Goal: Complete application form: Complete application form

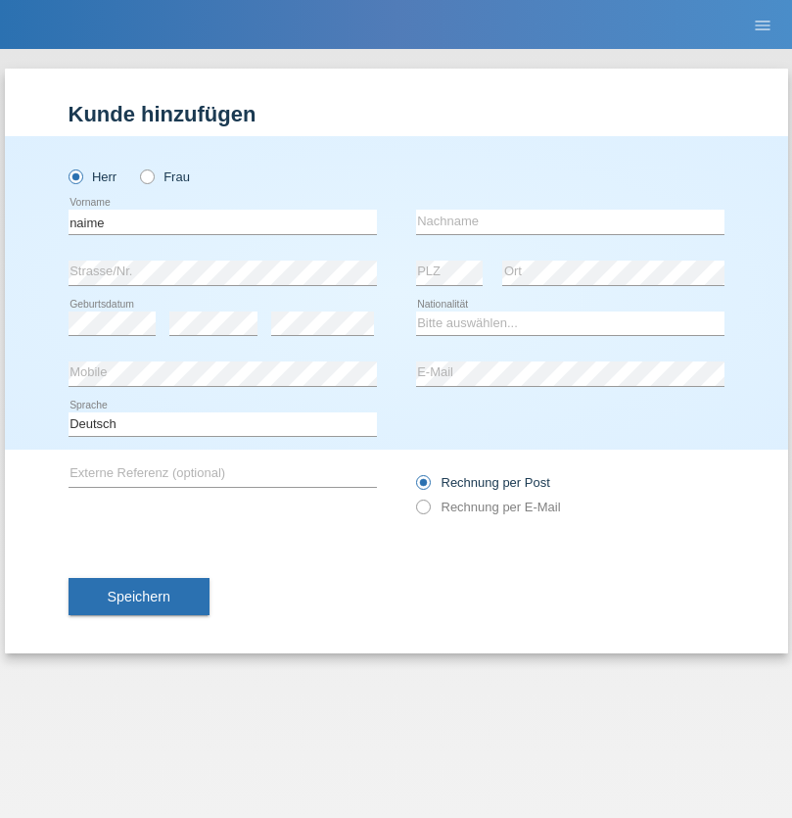
type input "naime"
click at [570, 221] on input "text" at bounding box center [570, 222] width 308 height 24
type input "llugiqi"
select select "CH"
radio input "true"
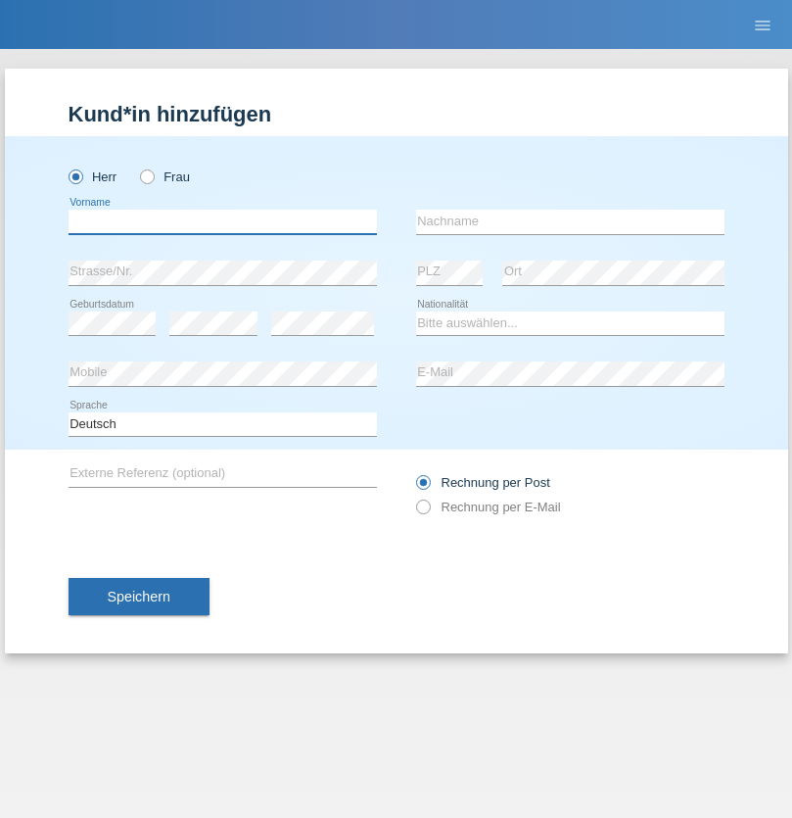
click at [222, 221] on input "text" at bounding box center [223, 222] width 308 height 24
type input "Shaban"
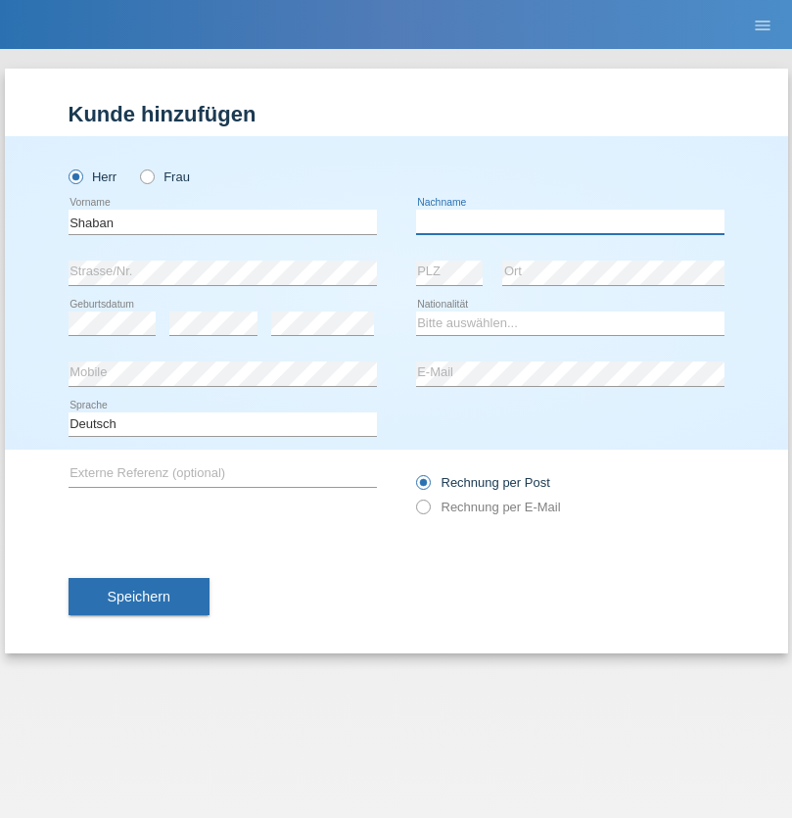
click at [570, 221] on input "text" at bounding box center [570, 222] width 308 height 24
type input "llugiqi"
select select "CH"
radio input "true"
click at [222, 221] on input "text" at bounding box center [223, 222] width 308 height 24
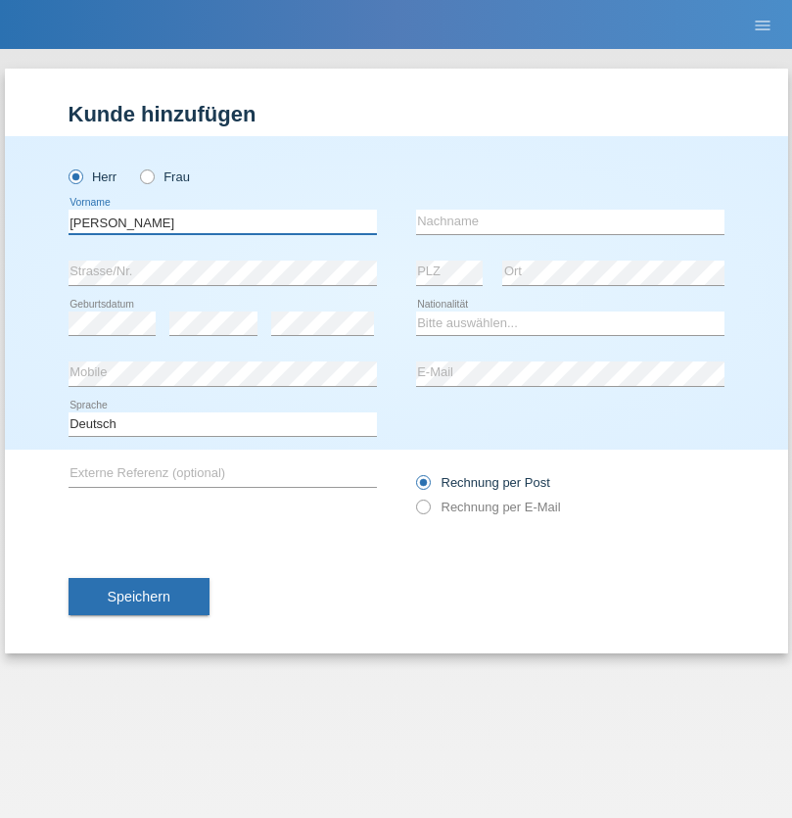
type input "Fabian"
click at [570, 221] on input "text" at bounding box center [570, 222] width 308 height 24
type input "Kurek"
select select "CH"
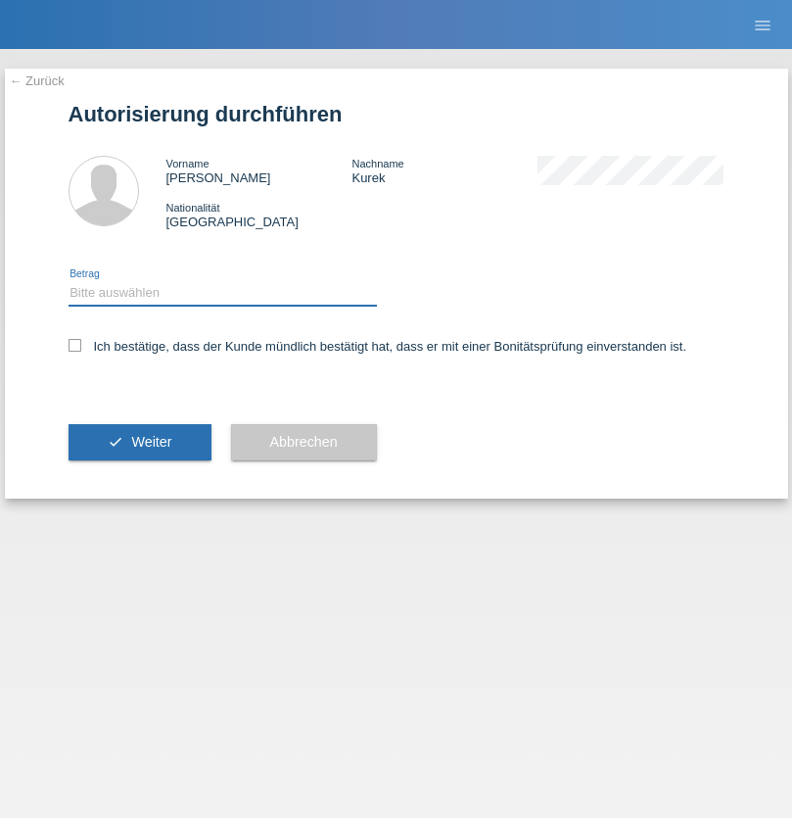
select select "1"
checkbox input "true"
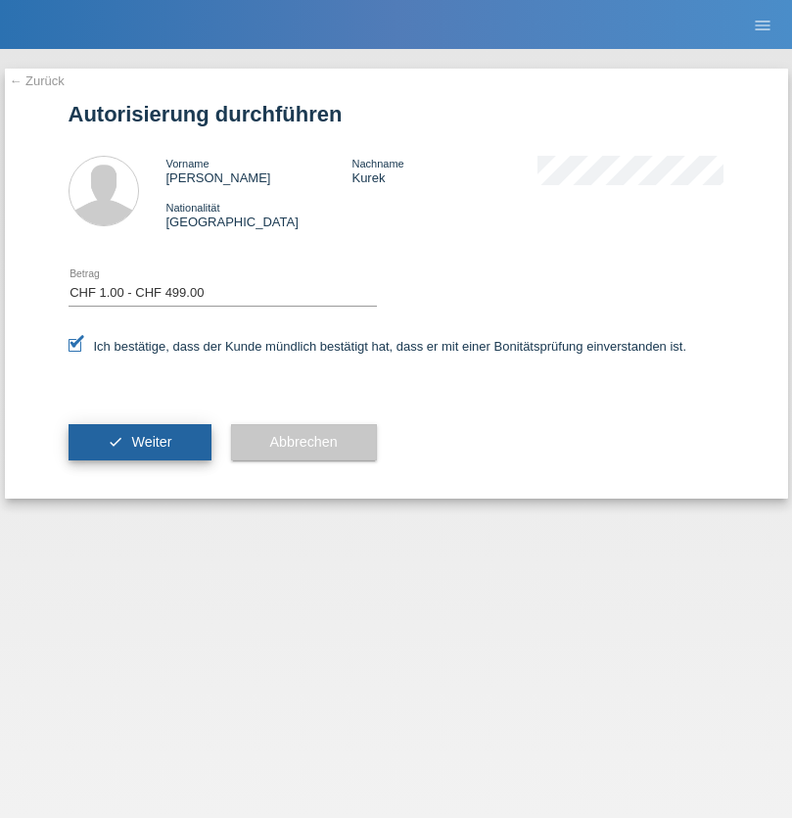
click at [139, 442] on span "Weiter" at bounding box center [151, 442] width 40 height 16
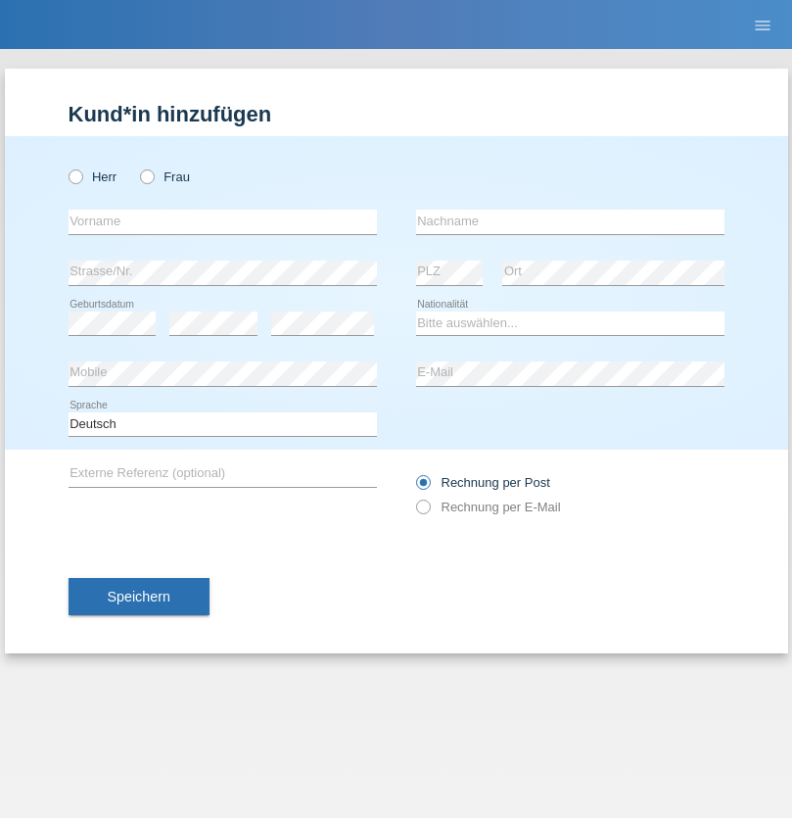
radio input "true"
click at [222, 221] on input "text" at bounding box center [223, 222] width 308 height 24
type input "Jozsef"
click at [570, 221] on input "text" at bounding box center [570, 222] width 308 height 24
type input "Labadi"
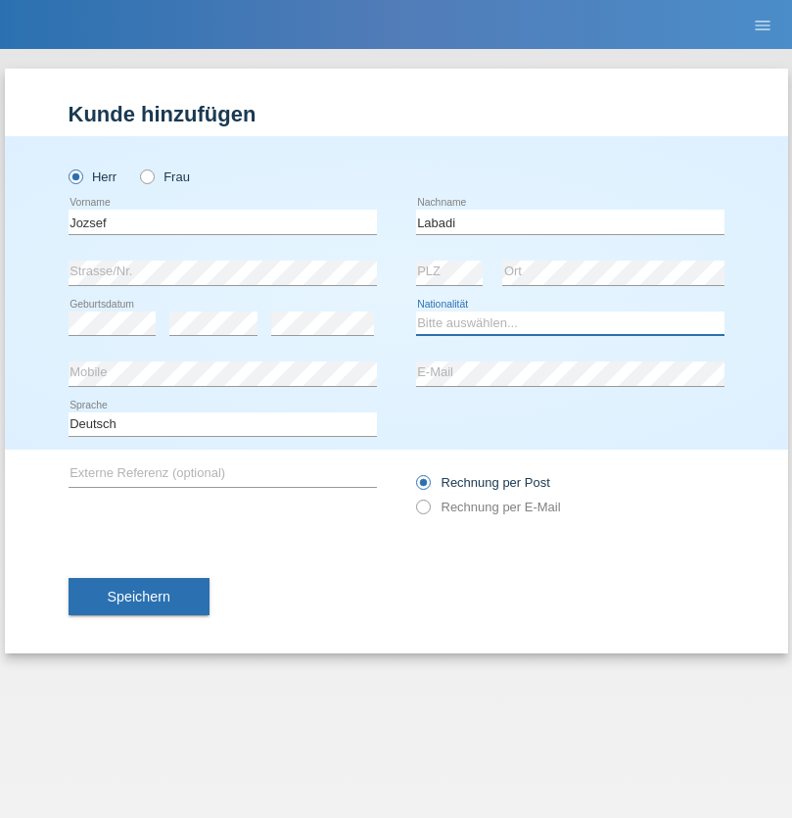
select select "HU"
select select "C"
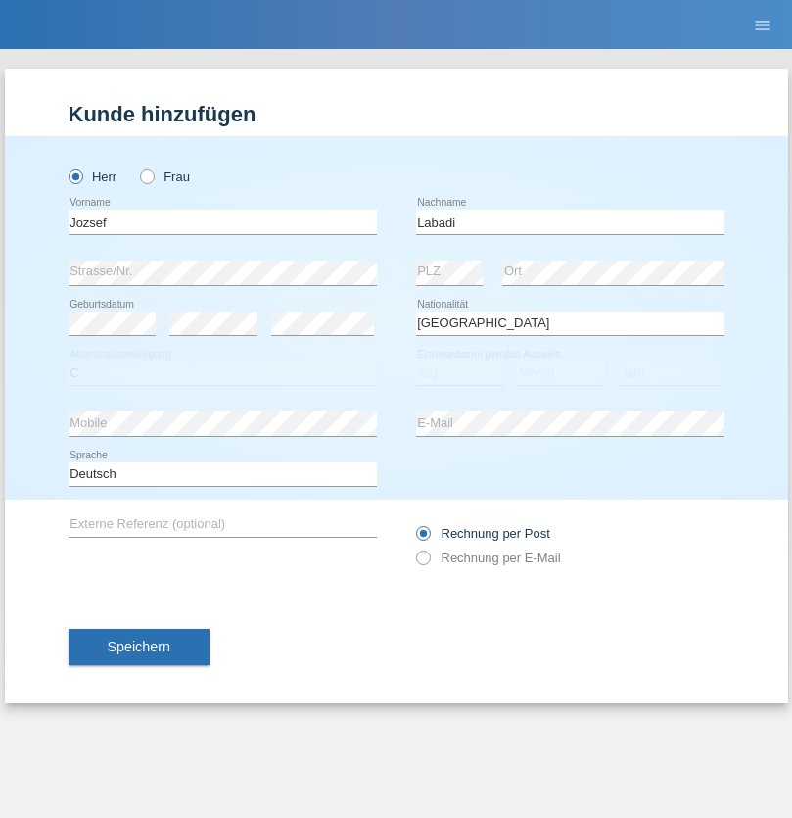
select select "27"
select select "02"
select select "2012"
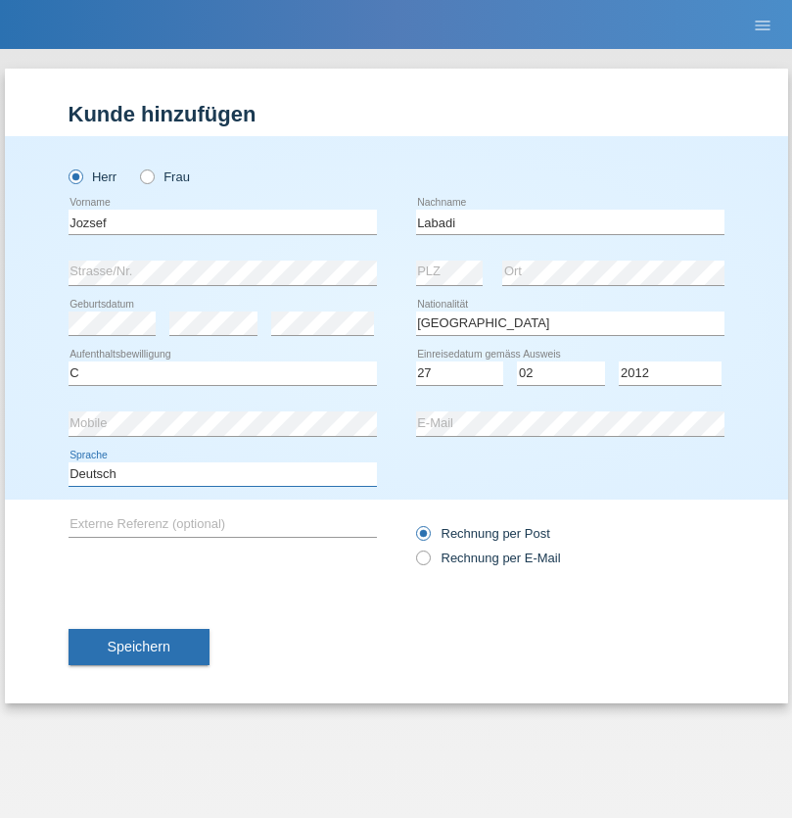
select select "en"
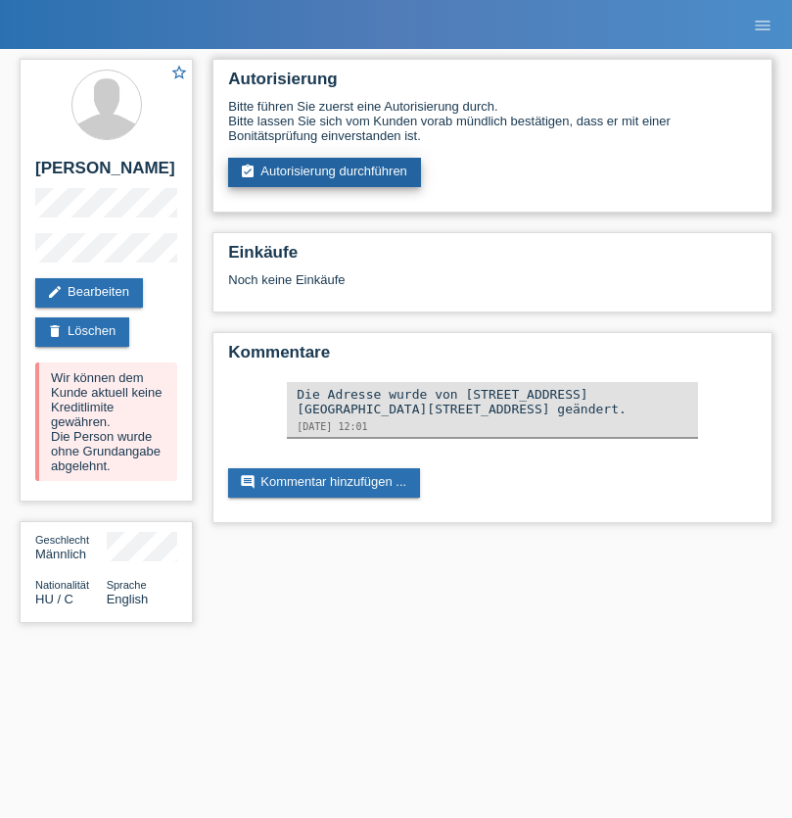
click at [325, 172] on link "assignment_turned_in Autorisierung durchführen" at bounding box center [324, 172] width 193 height 29
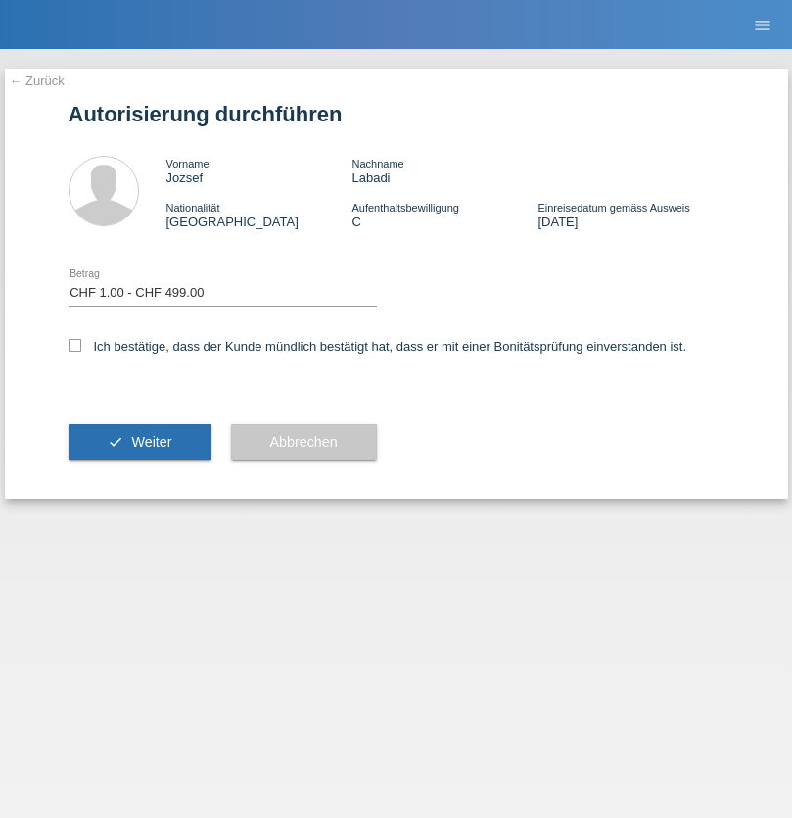
select select "1"
checkbox input "true"
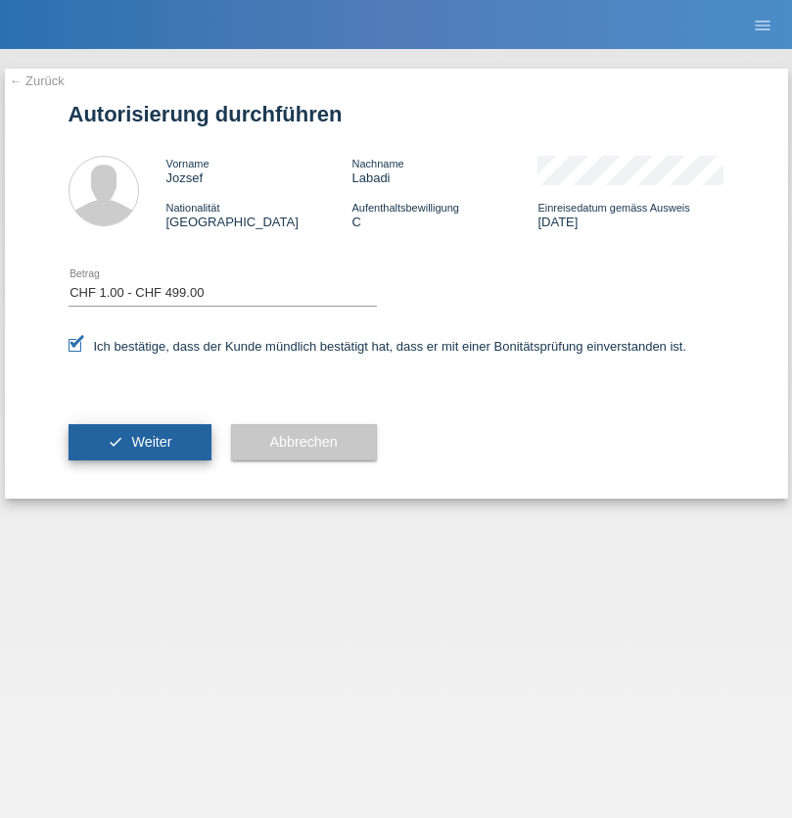
click at [139, 442] on span "Weiter" at bounding box center [151, 442] width 40 height 16
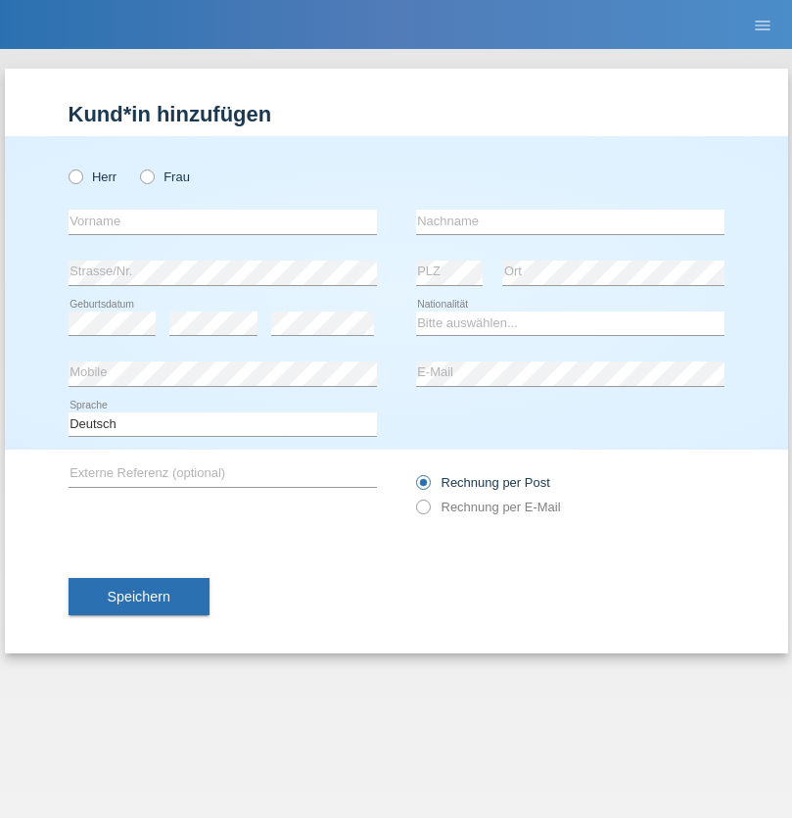
radio input "true"
click at [222, 221] on input "text" at bounding box center [223, 222] width 308 height 24
type input "Andras"
click at [570, 221] on input "text" at bounding box center [570, 222] width 308 height 24
type input "Forkosh"
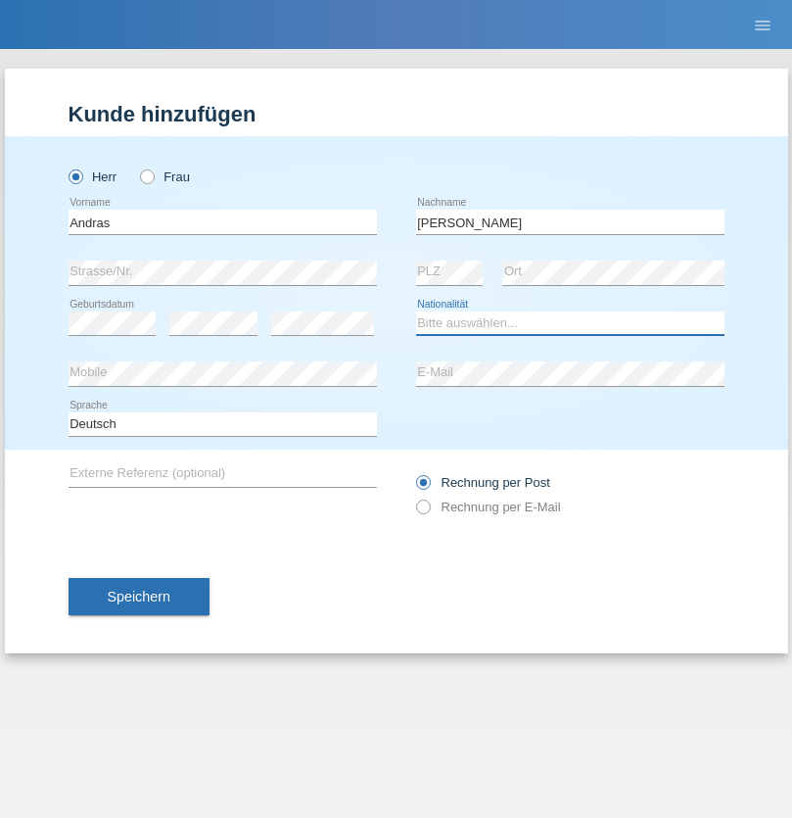
select select "CH"
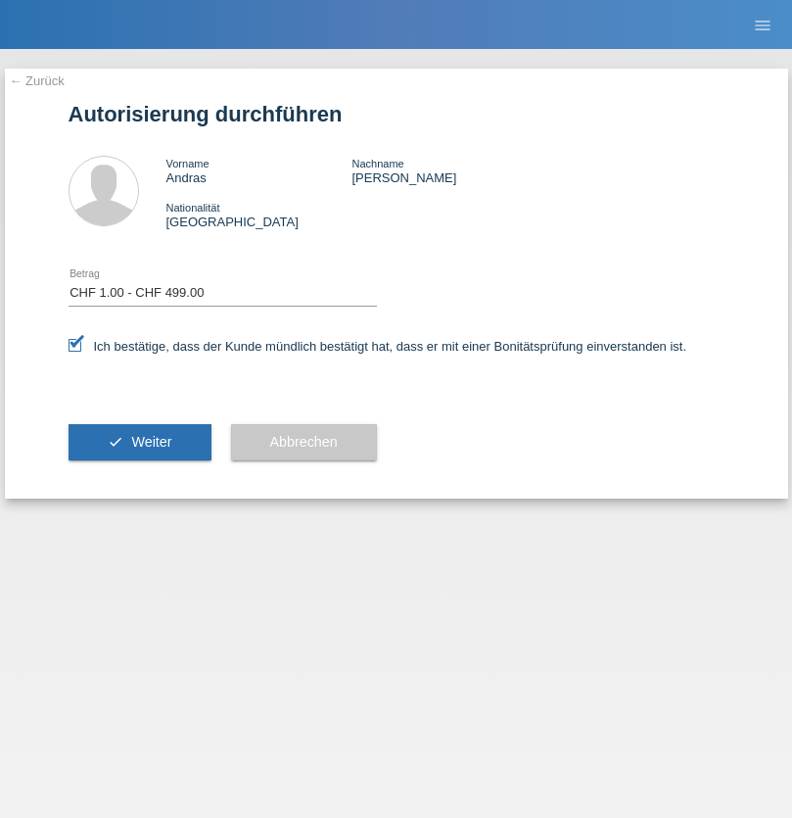
select select "1"
click at [139, 442] on span "Weiter" at bounding box center [151, 442] width 40 height 16
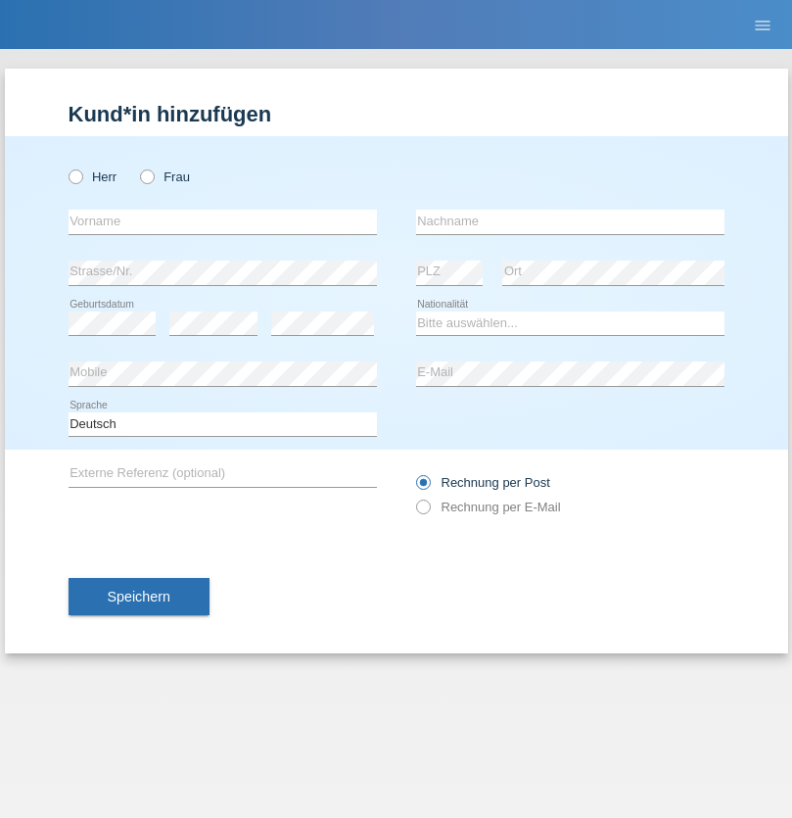
radio input "true"
click at [222, 221] on input "text" at bounding box center [223, 222] width 308 height 24
type input "Champing"
click at [570, 221] on input "text" at bounding box center [570, 222] width 308 height 24
type input "Malonga"
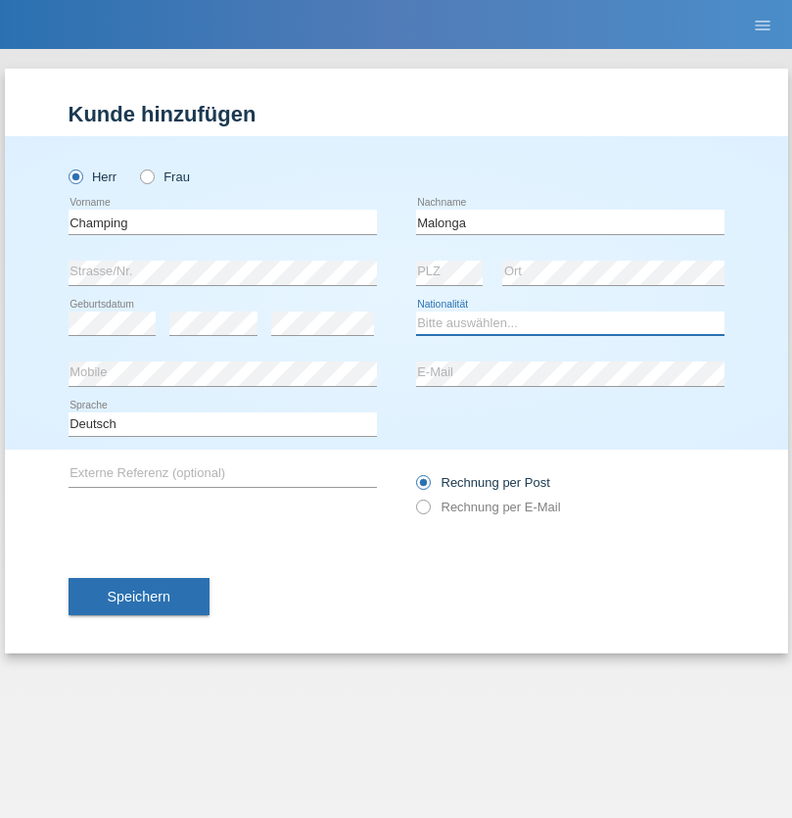
select select "CH"
radio input "true"
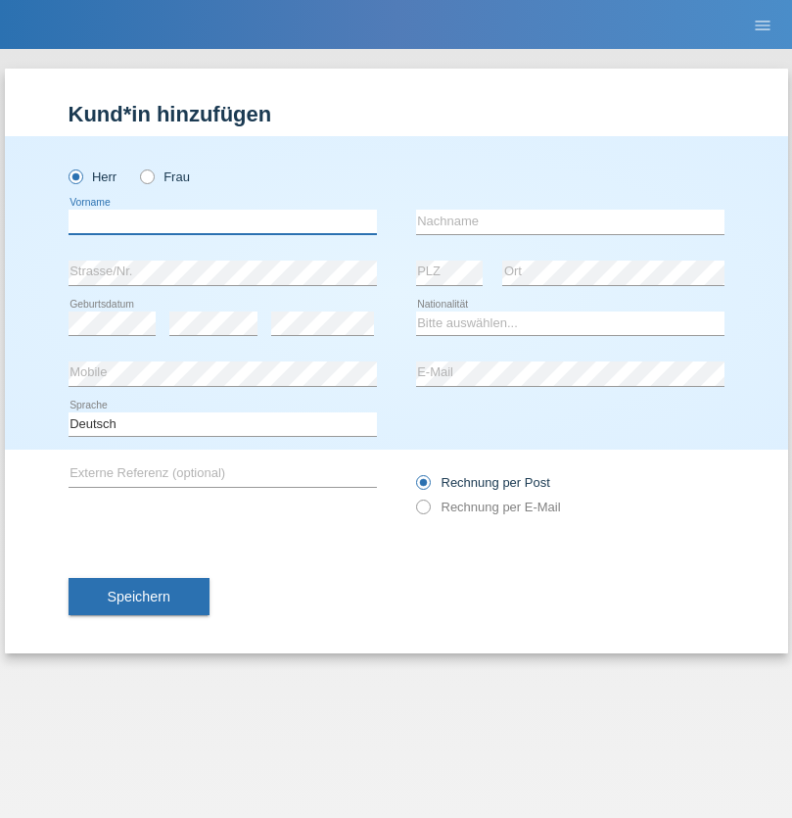
click at [222, 221] on input "text" at bounding box center [223, 222] width 308 height 24
type input "Djordjevic"
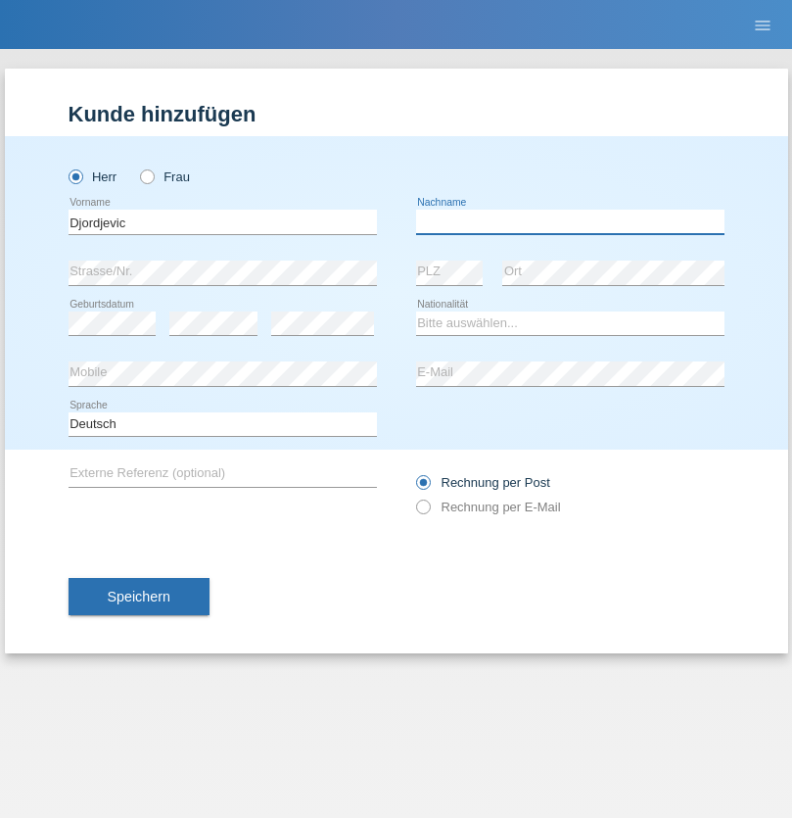
click at [570, 221] on input "text" at bounding box center [570, 222] width 308 height 24
type input "Radosav"
select select "RS"
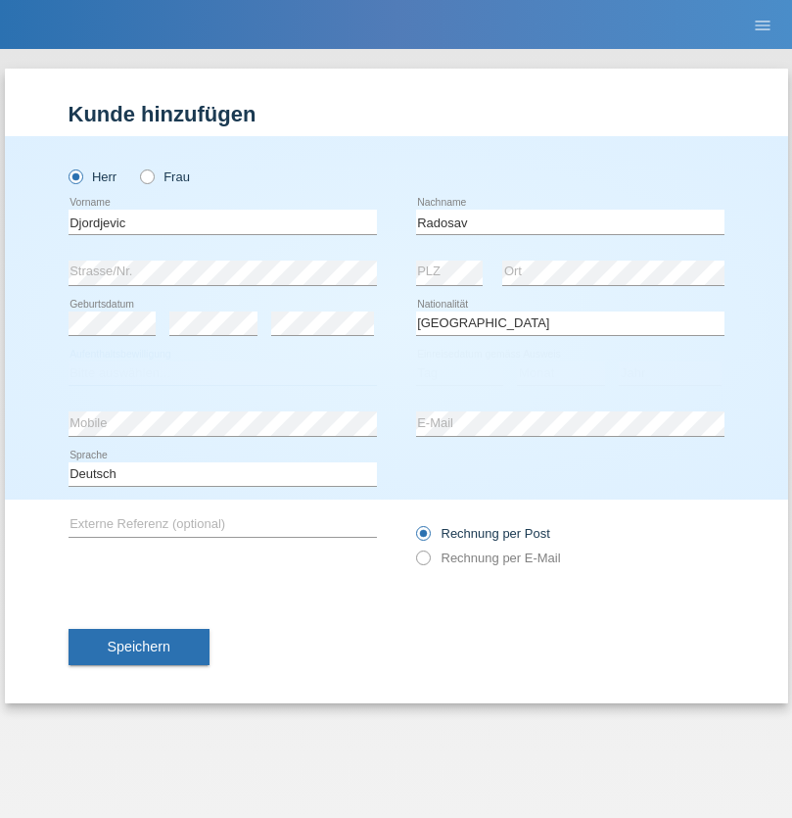
select select "C"
select select "10"
select select "03"
select select "1989"
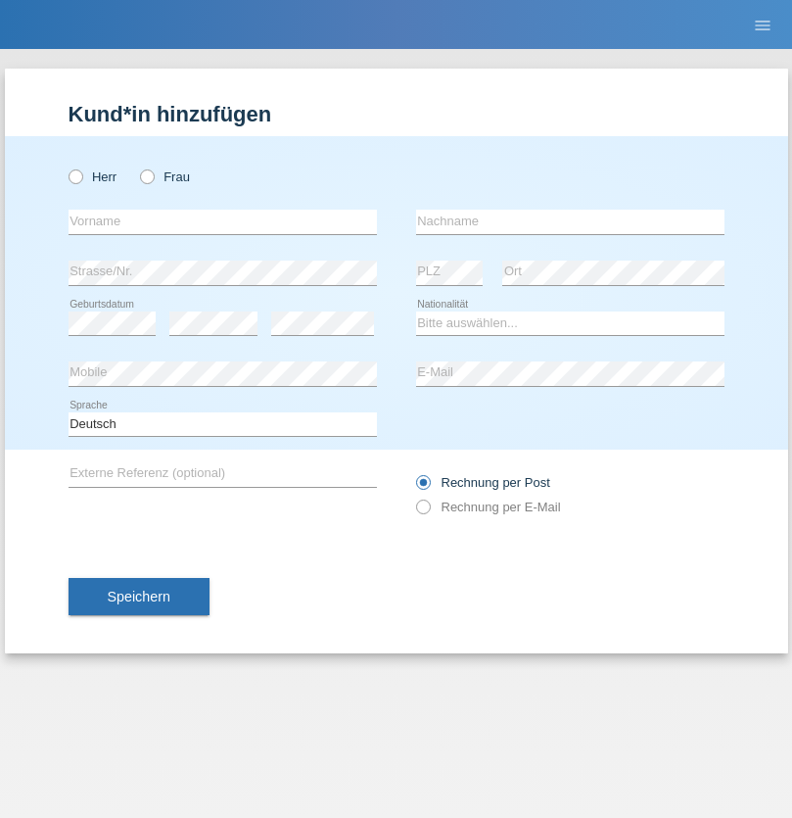
radio input "true"
click at [222, 221] on input "text" at bounding box center [223, 222] width 308 height 24
type input "Silvia"
click at [570, 221] on input "text" at bounding box center [570, 222] width 308 height 24
type input "Patera"
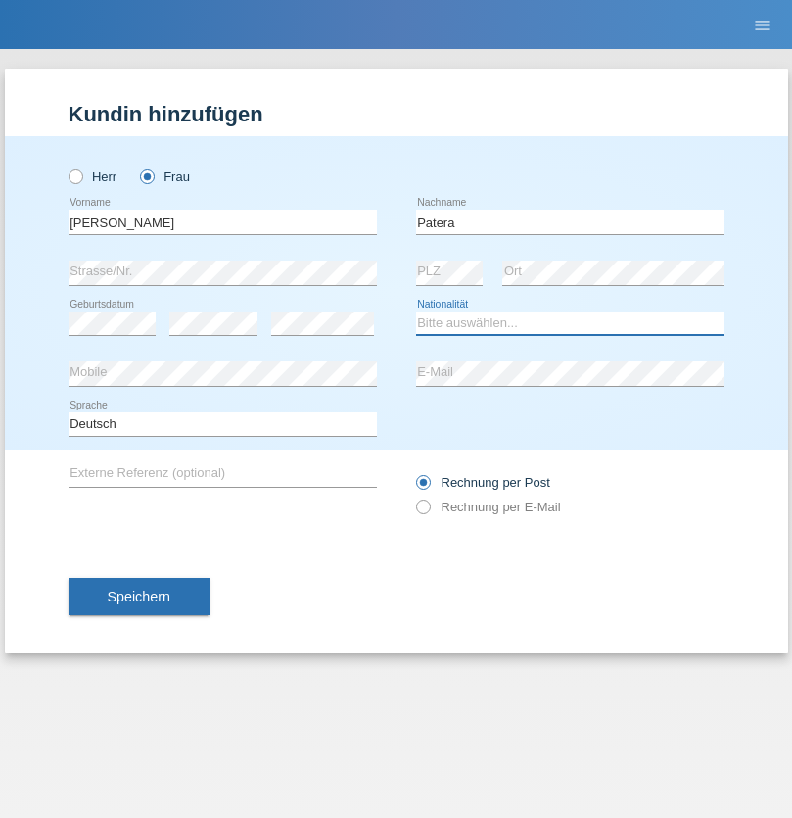
select select "CH"
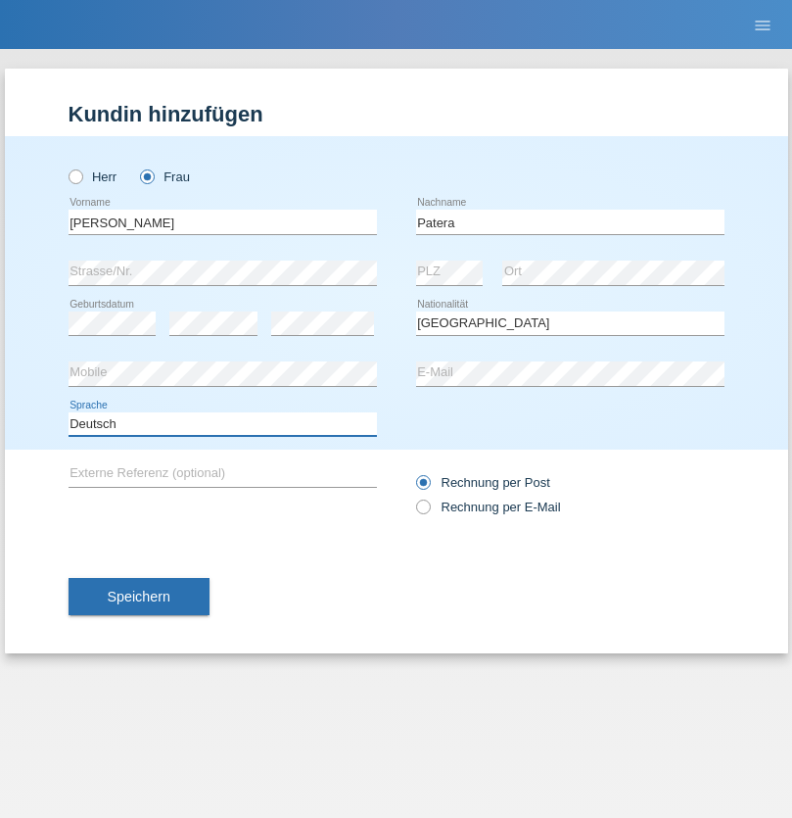
select select "en"
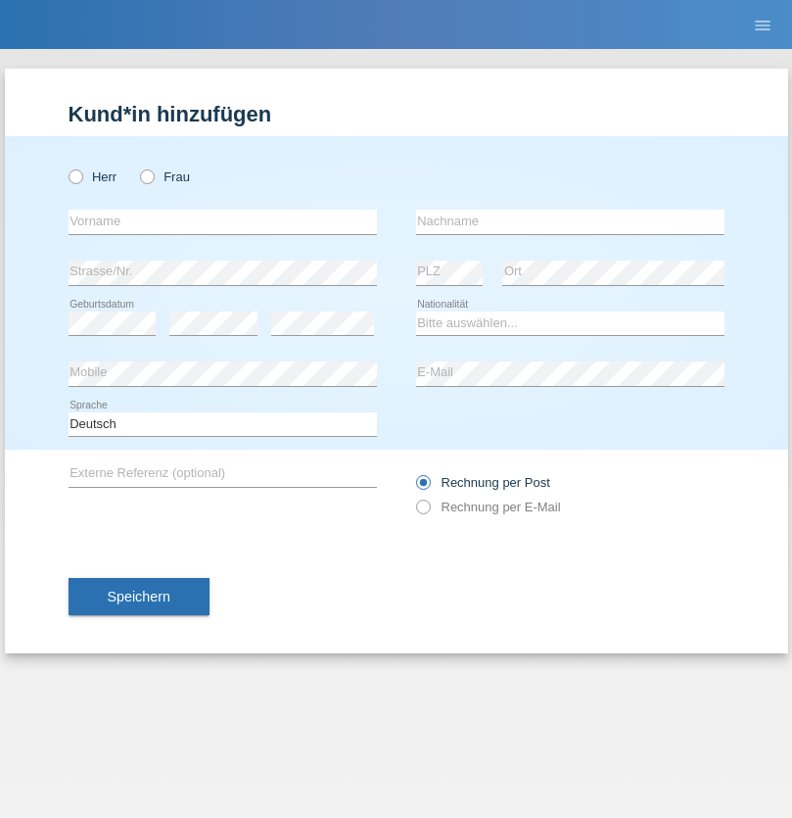
radio input "true"
click at [222, 221] on input "text" at bounding box center [223, 222] width 308 height 24
type input "Omar"
click at [570, 221] on input "text" at bounding box center [570, 222] width 308 height 24
type input "Sakhi"
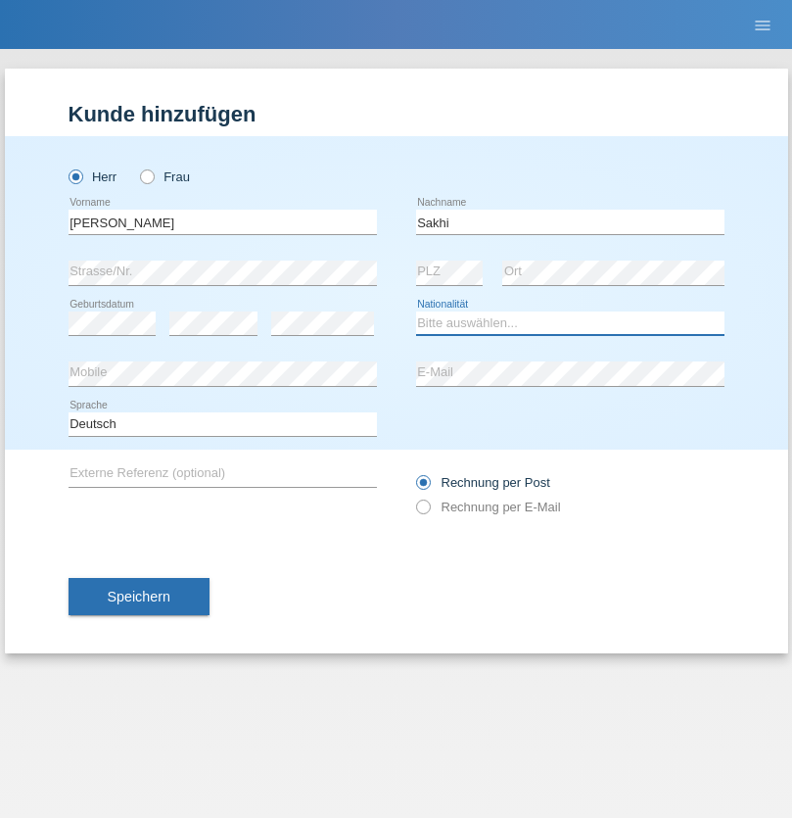
select select "IT"
select select "C"
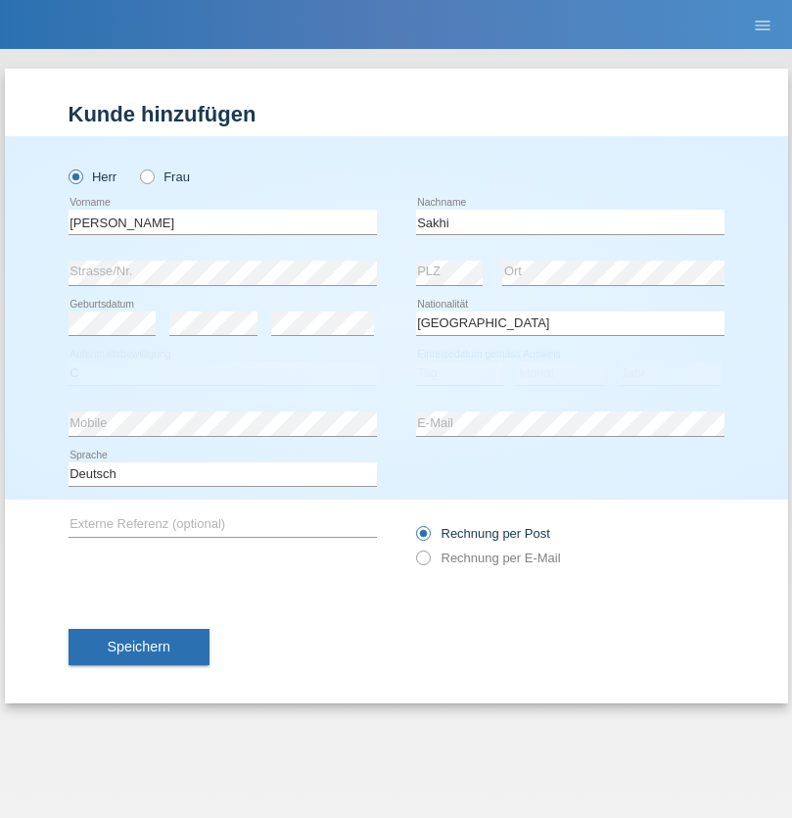
select select "24"
select select "10"
select select "2021"
